Goal: Communication & Community: Answer question/provide support

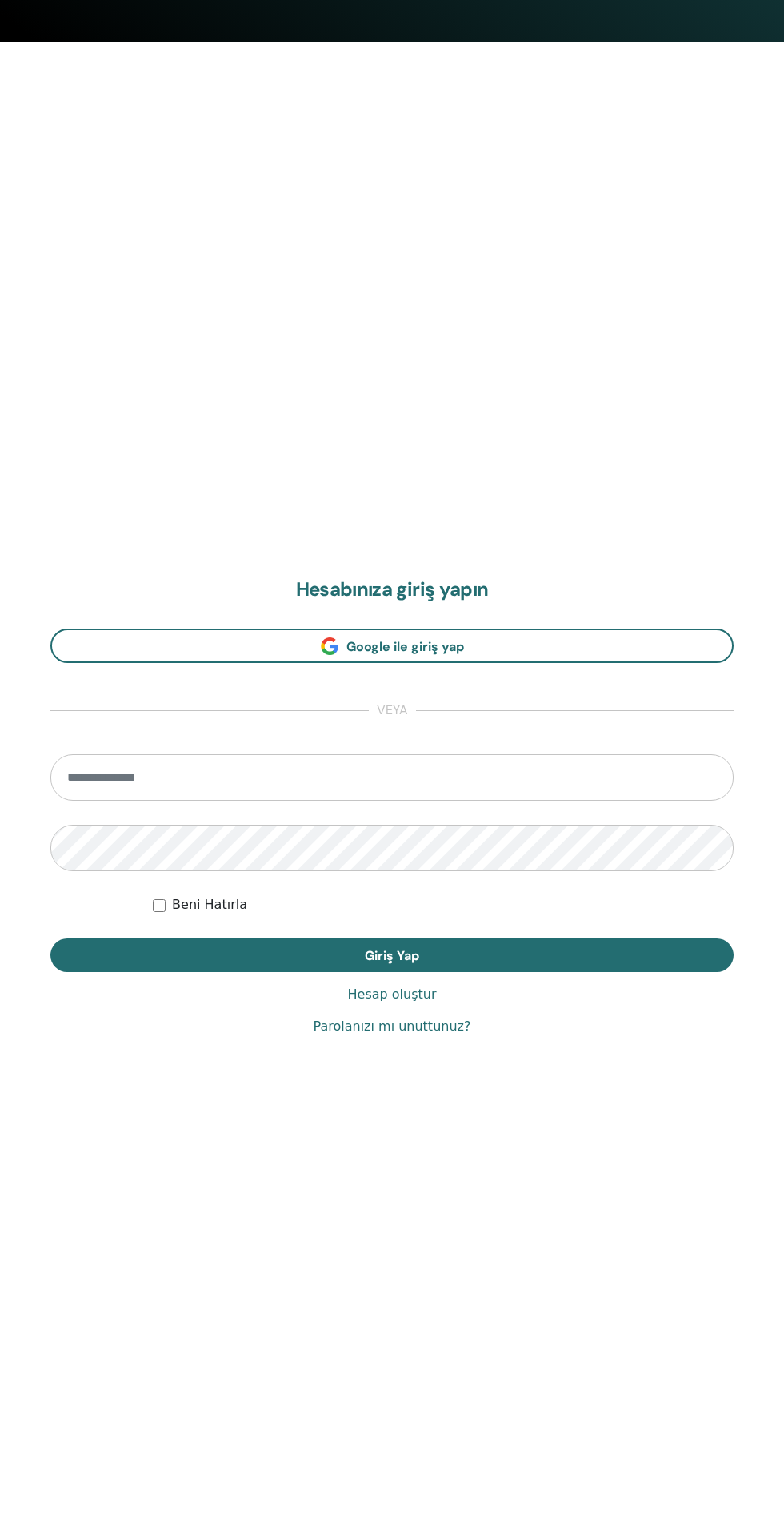
scroll to position [1531, 0]
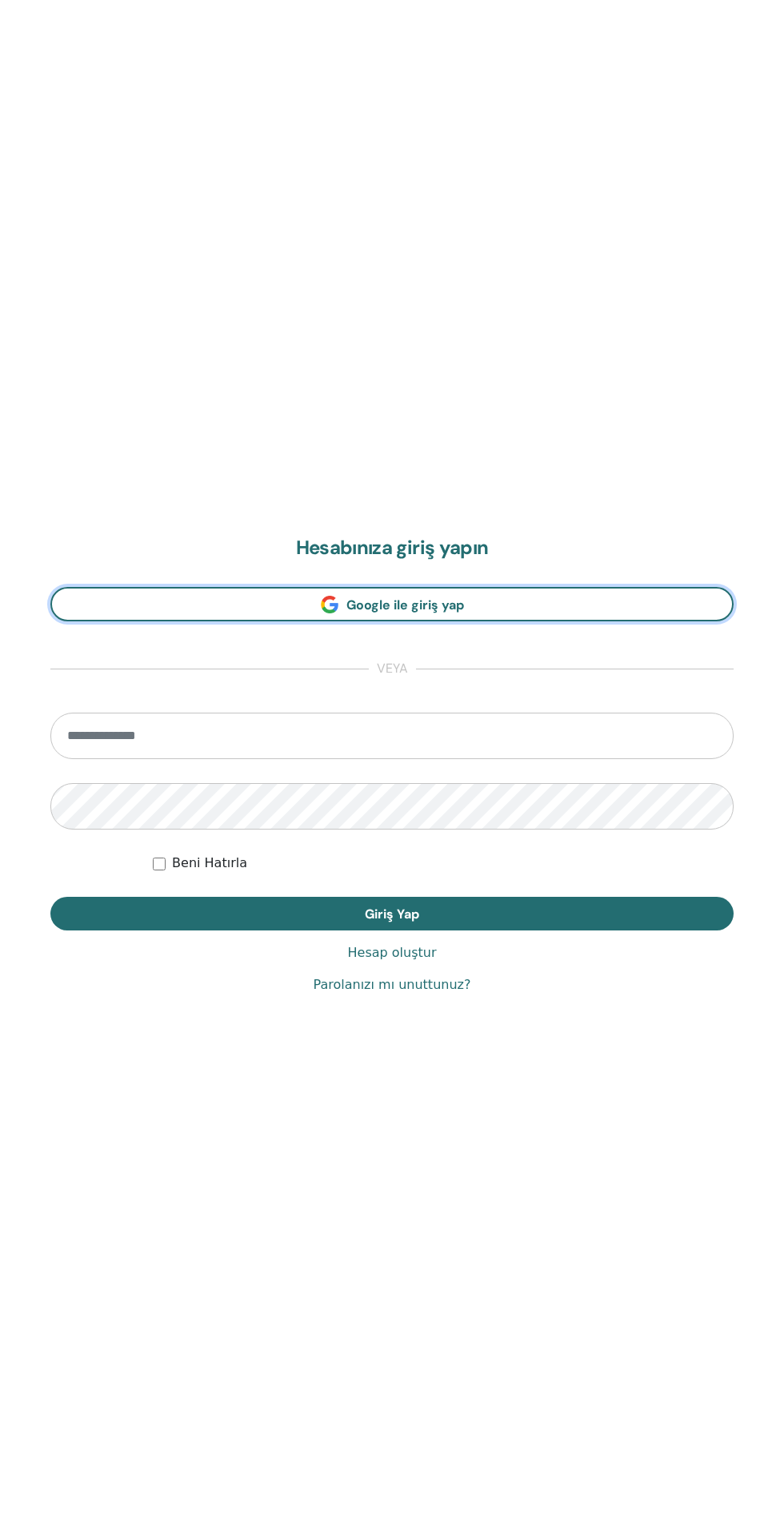
click at [568, 615] on link "Google ile giriş yap" at bounding box center [392, 604] width 684 height 34
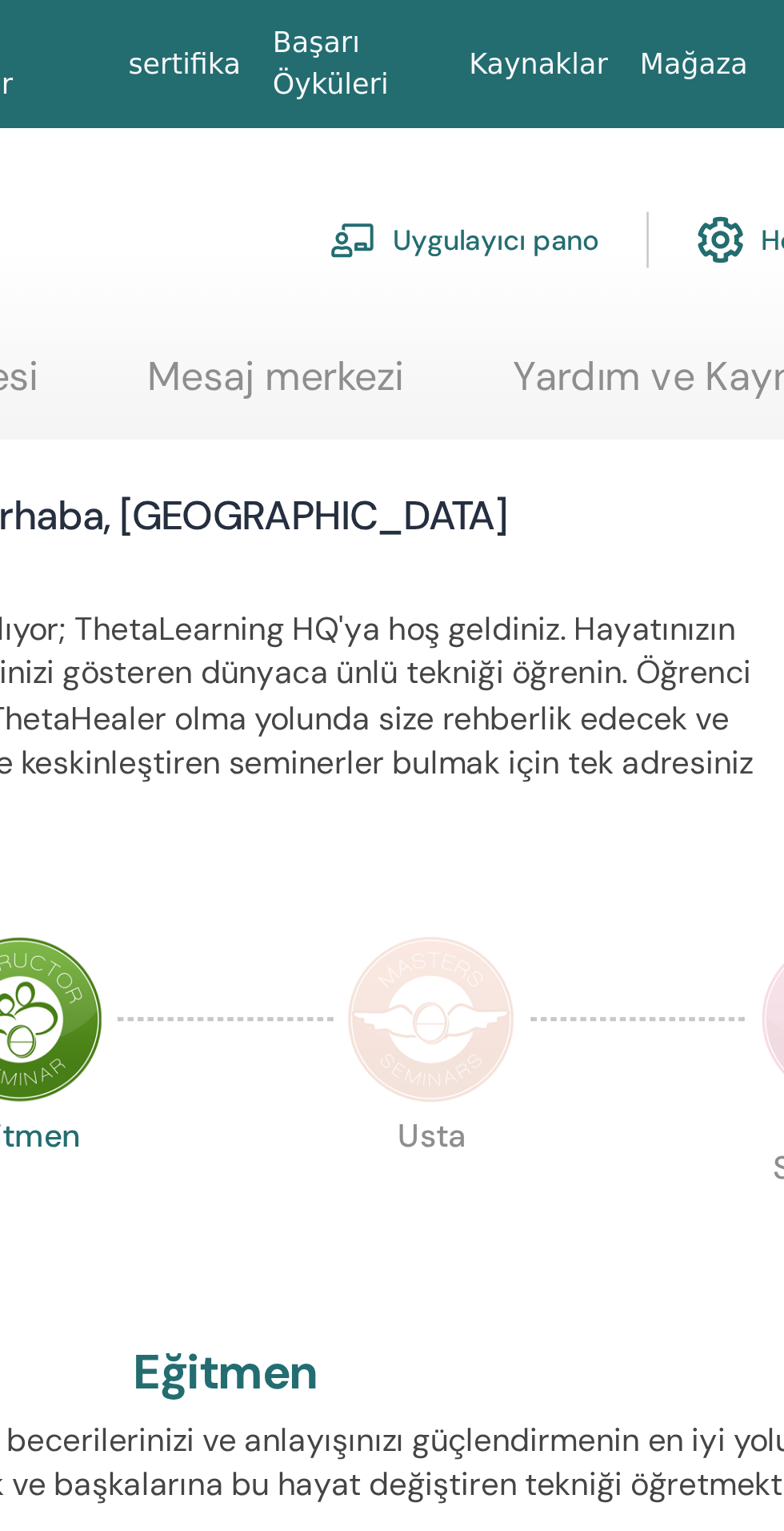
click at [598, 141] on link "Mesaj merkezi" at bounding box center [577, 156] width 103 height 31
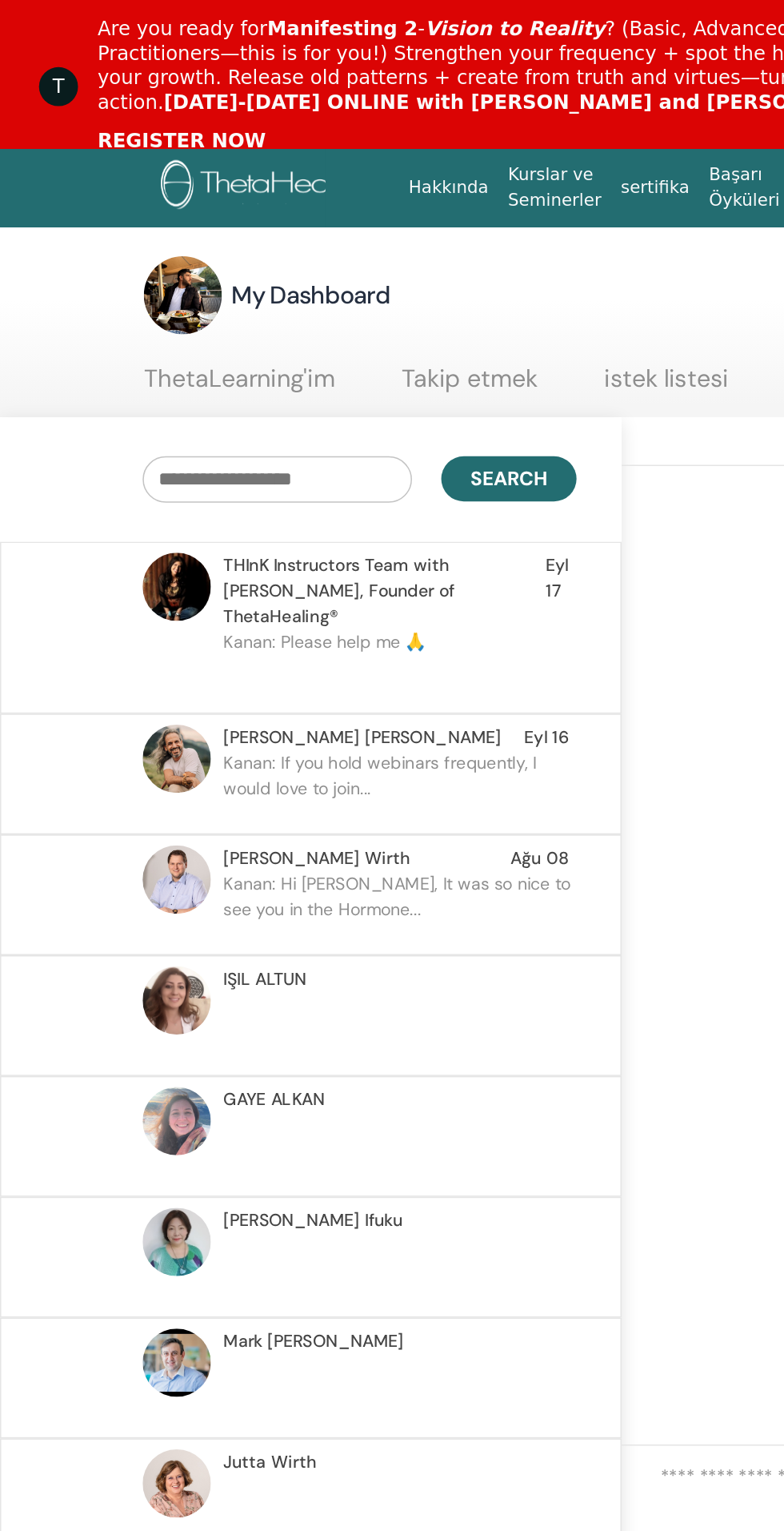
click at [277, 498] on p "Kanan: If you hold webinars frequently, I would love to join..." at bounding box center [262, 517] width 232 height 48
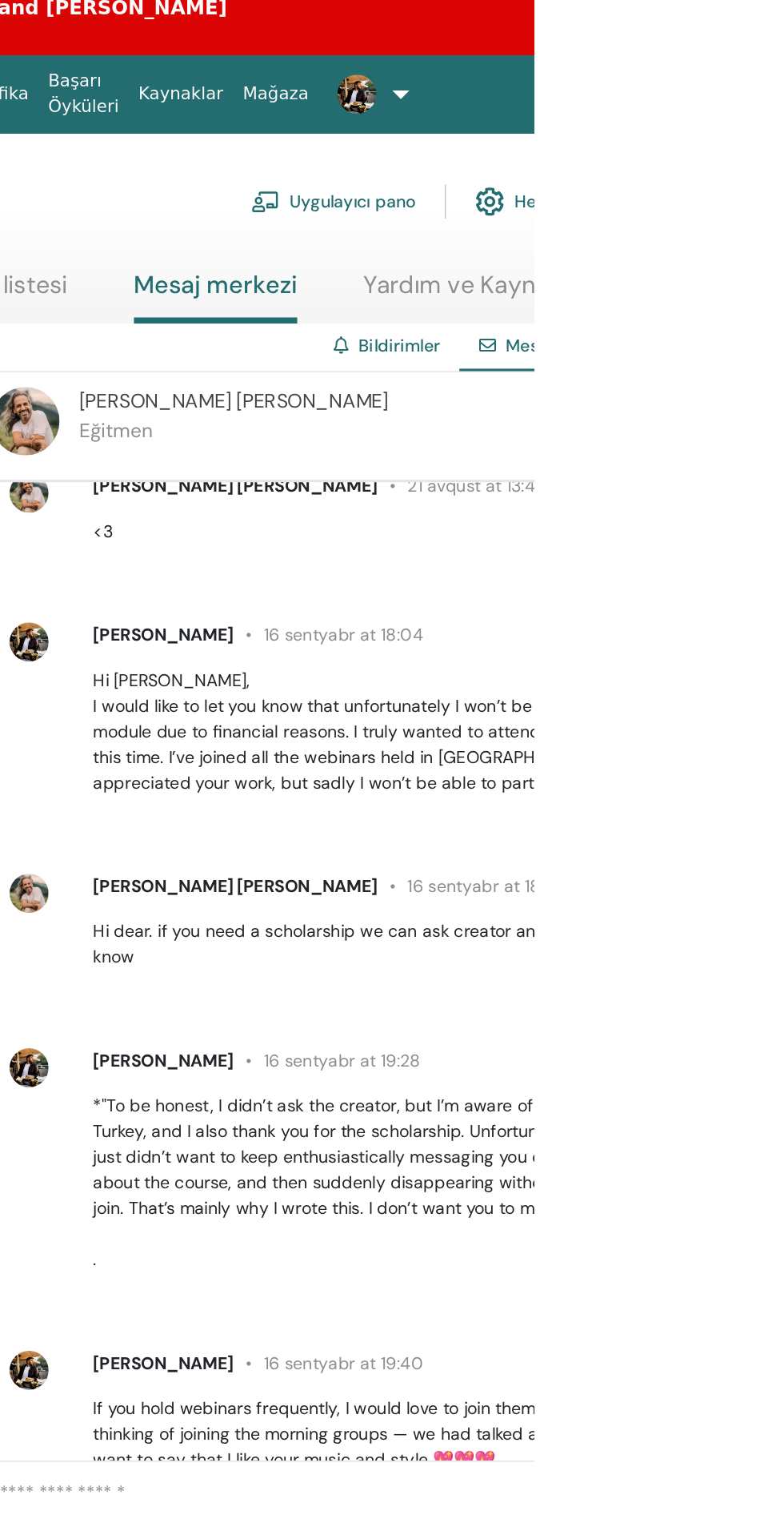
scroll to position [831, 0]
